Goal: Transaction & Acquisition: Purchase product/service

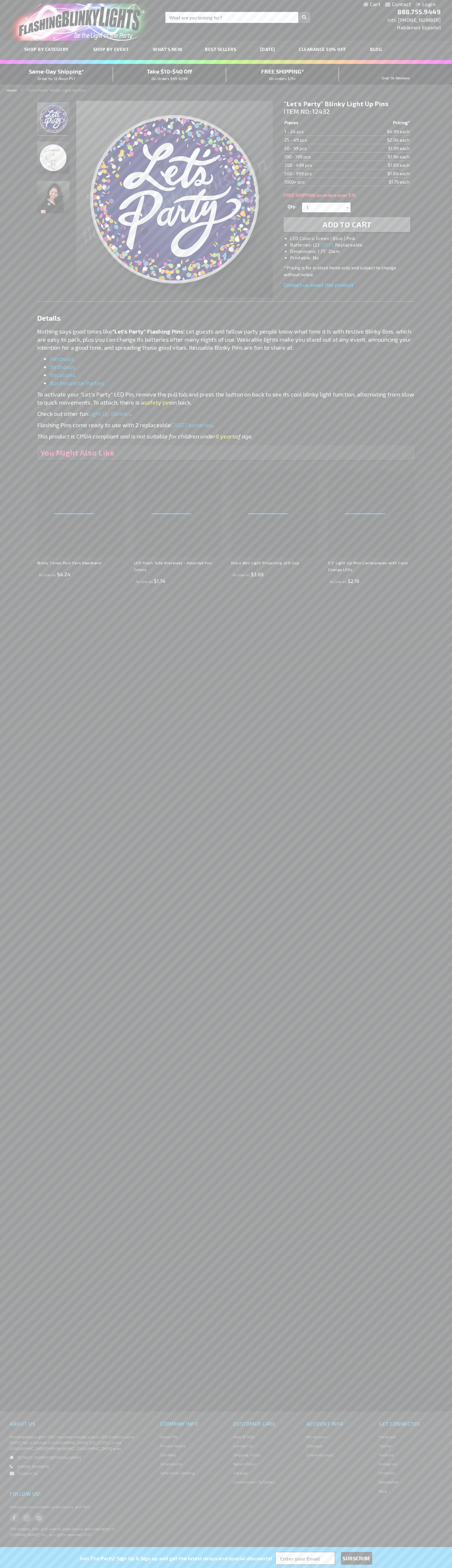
click at [353, 239] on li "LED Colors: Green | Blue | Pink" at bounding box center [353, 238] width 126 height 7
click at [347, 225] on span "Add to Cart" at bounding box center [347, 224] width 49 height 9
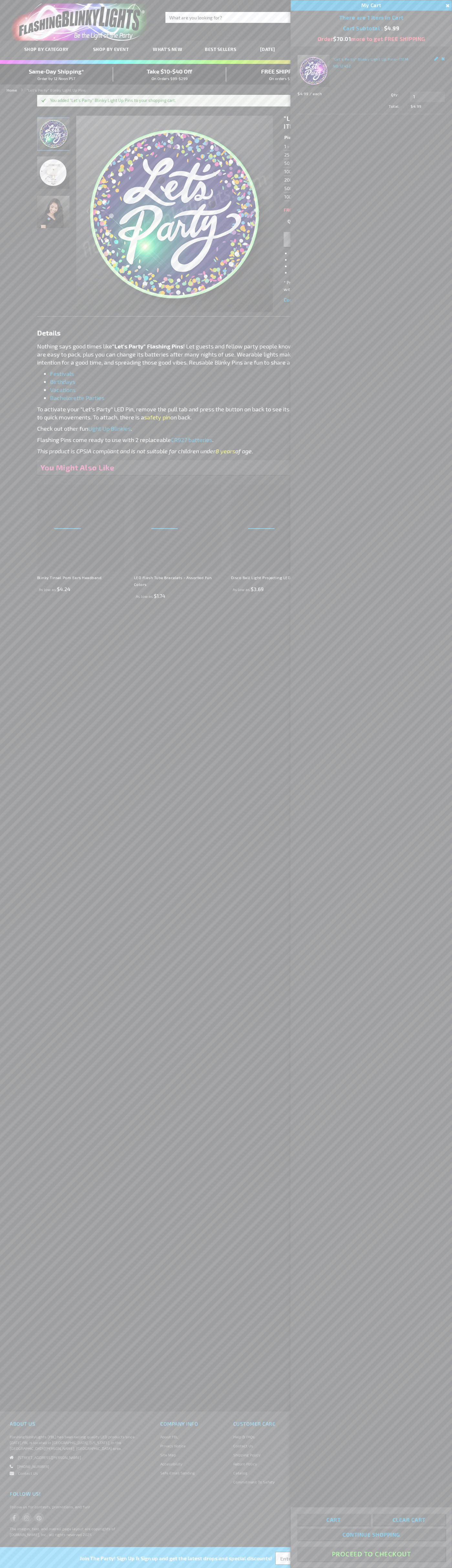
click at [371, 1554] on button "Proceed To Checkout" at bounding box center [371, 1554] width 148 height 15
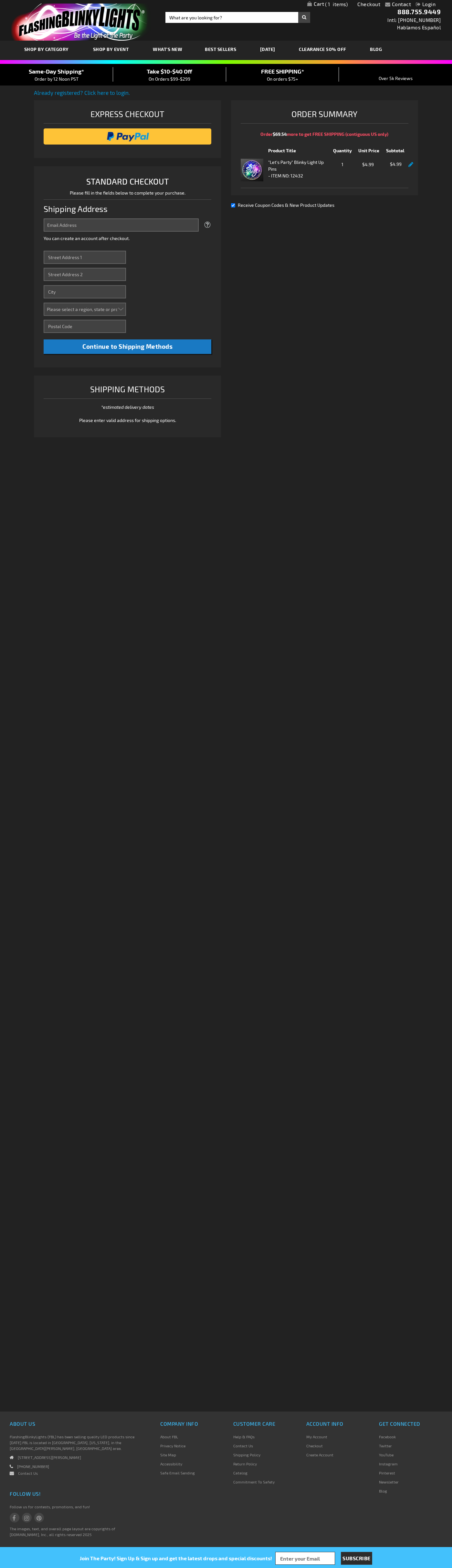
select select "US"
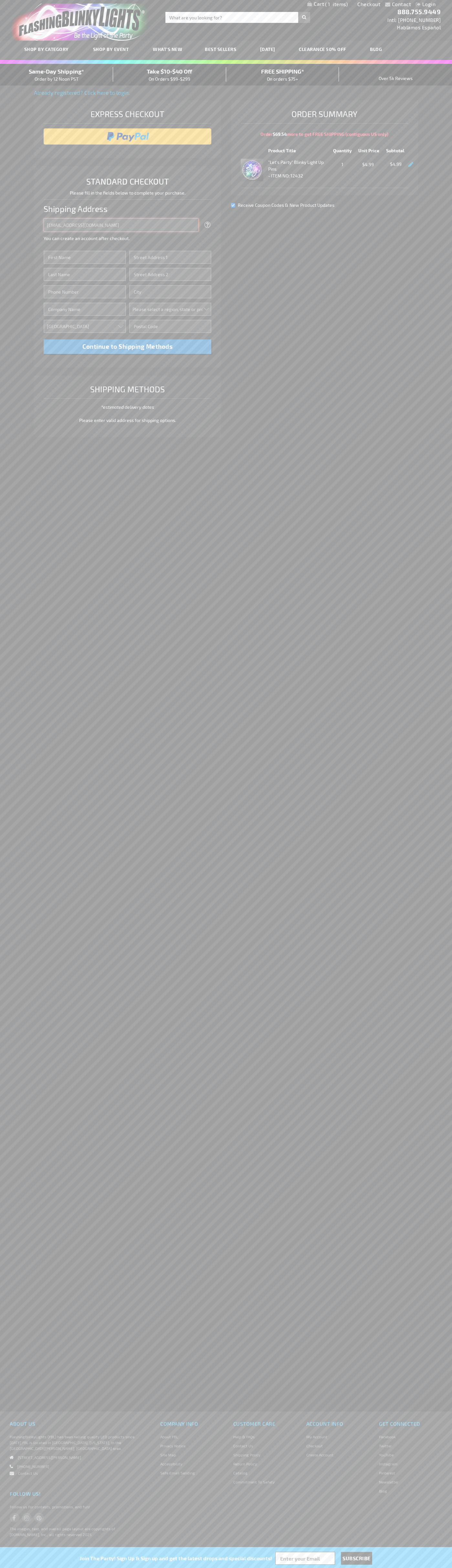
type input "[EMAIL_ADDRESS][DOMAIN_NAME]"
type input "[PERSON_NAME]"
type input "201 S. Division St. McKinley Towne Center"
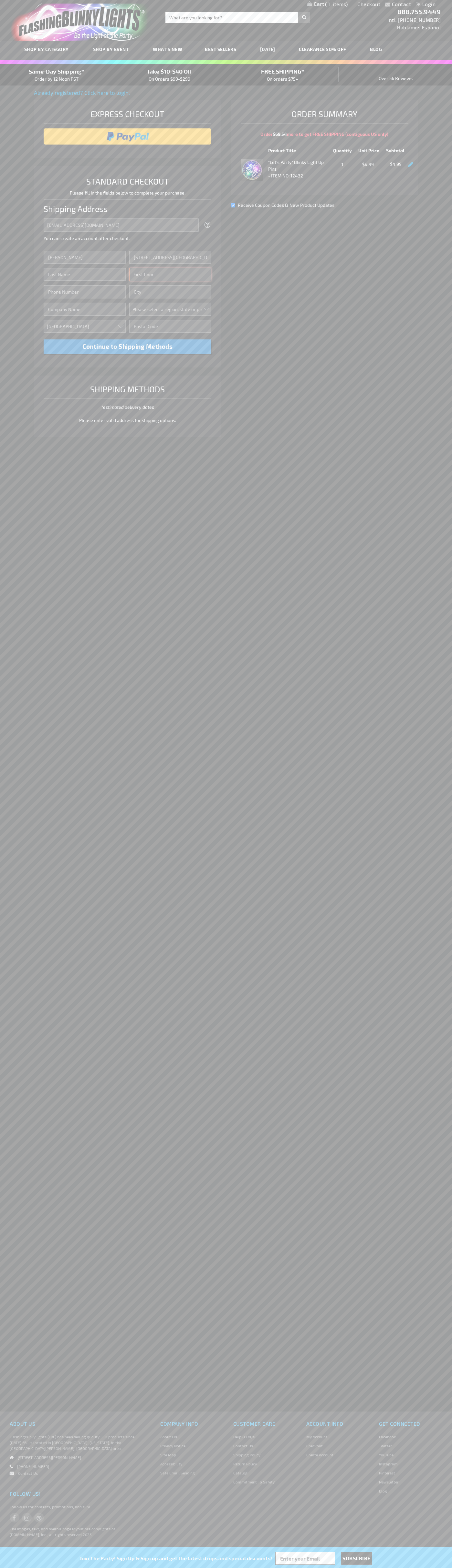
type input "First floor"
type input "ann arbor"
select select "33"
type input "48104"
type input "Smith"
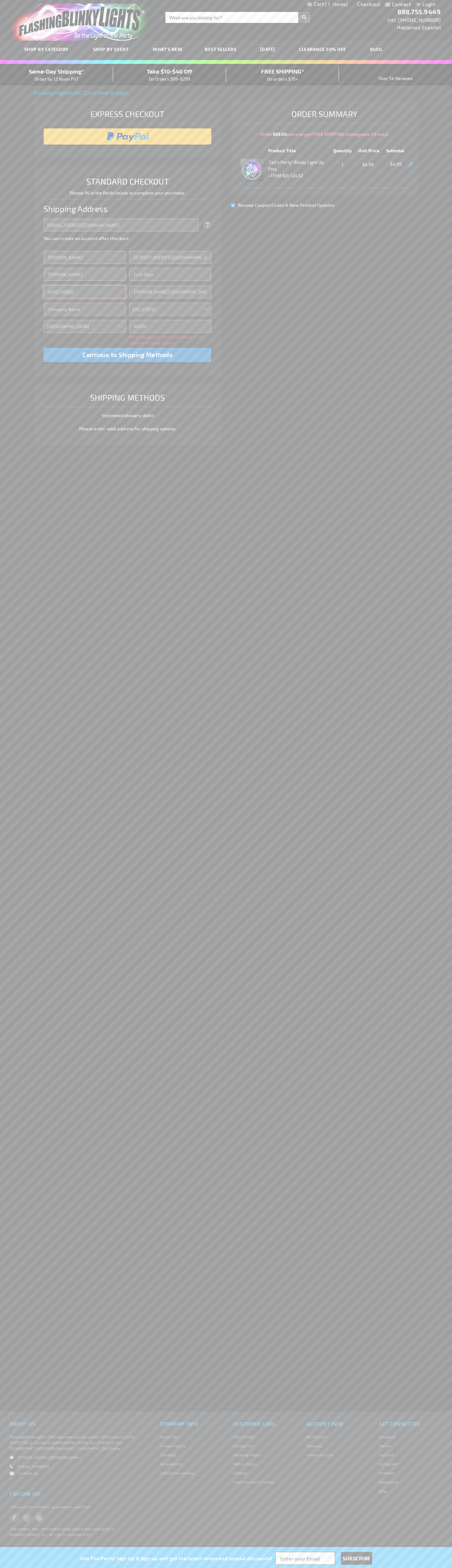
type input "6502530000"
type input "John Smith"
click at [57, 75] on div "Same-Day Shipping* Order by 12 Noon PST" at bounding box center [57, 74] width 113 height 15
click at [127, 136] on input "image" at bounding box center [127, 136] width 161 height 13
